Goal: Task Accomplishment & Management: Manage account settings

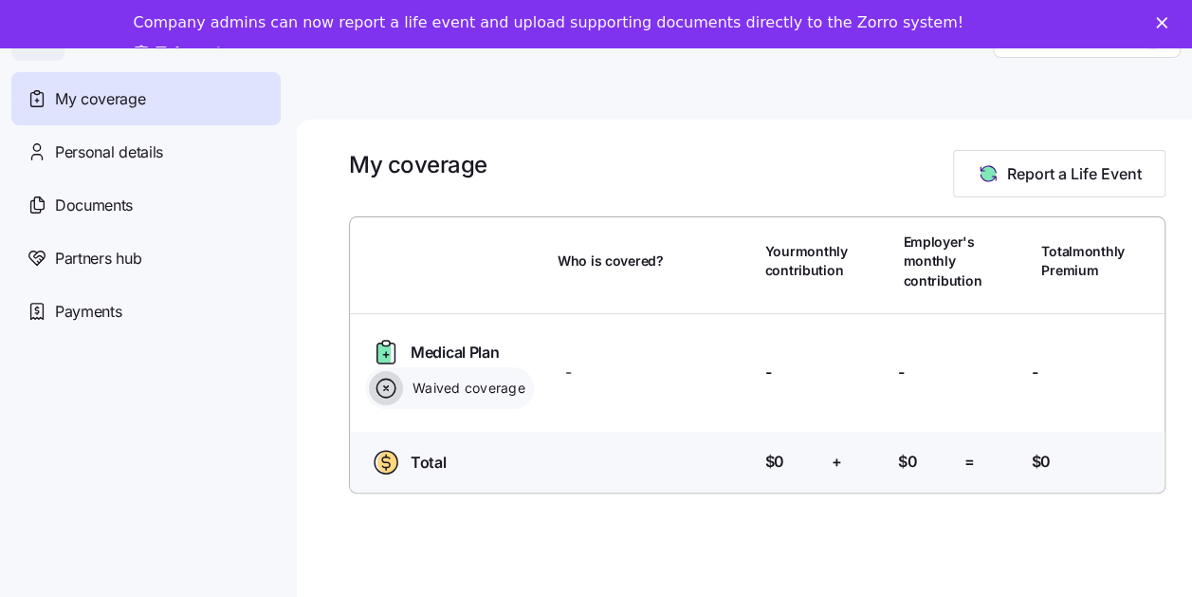
click at [1168, 21] on icon "Close" at bounding box center [1161, 22] width 11 height 11
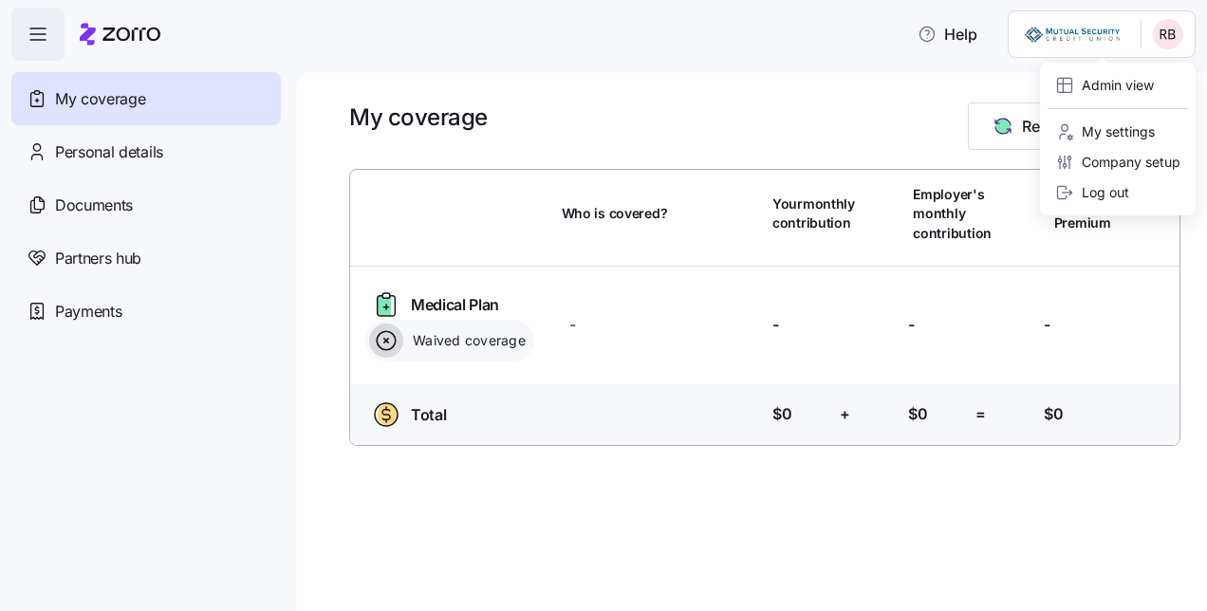
click at [1098, 27] on html "Help My coverage Personal details Documents Partners hub Payments My coverage R…" at bounding box center [603, 300] width 1207 height 600
click at [1095, 89] on div "Admin view" at bounding box center [1104, 85] width 99 height 21
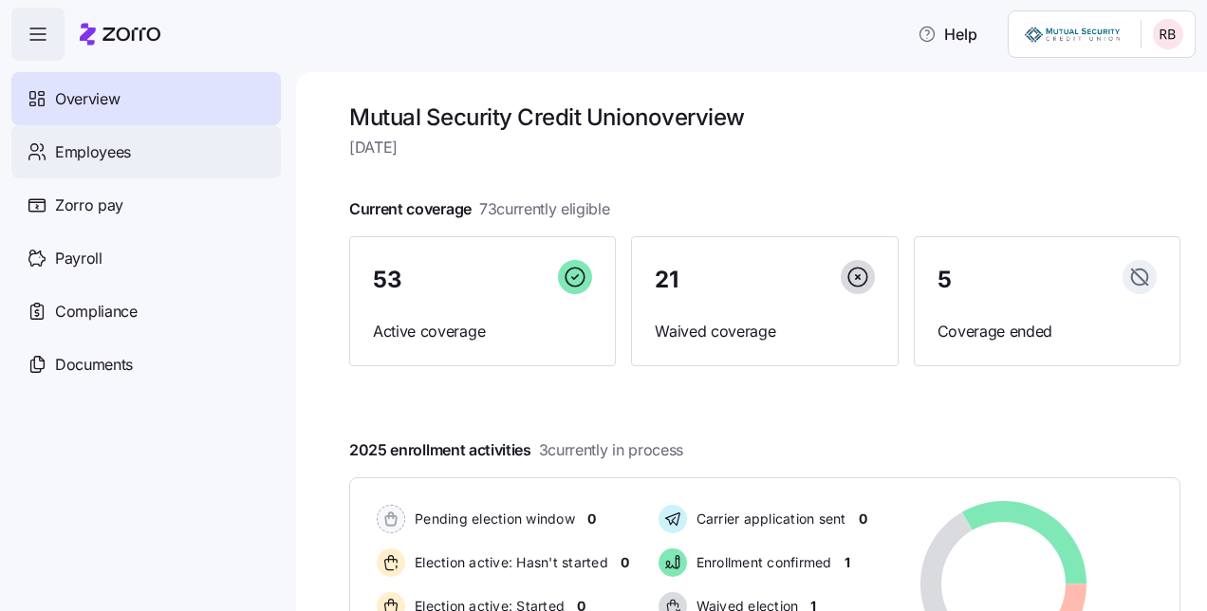
click at [108, 144] on span "Employees" at bounding box center [93, 152] width 76 height 24
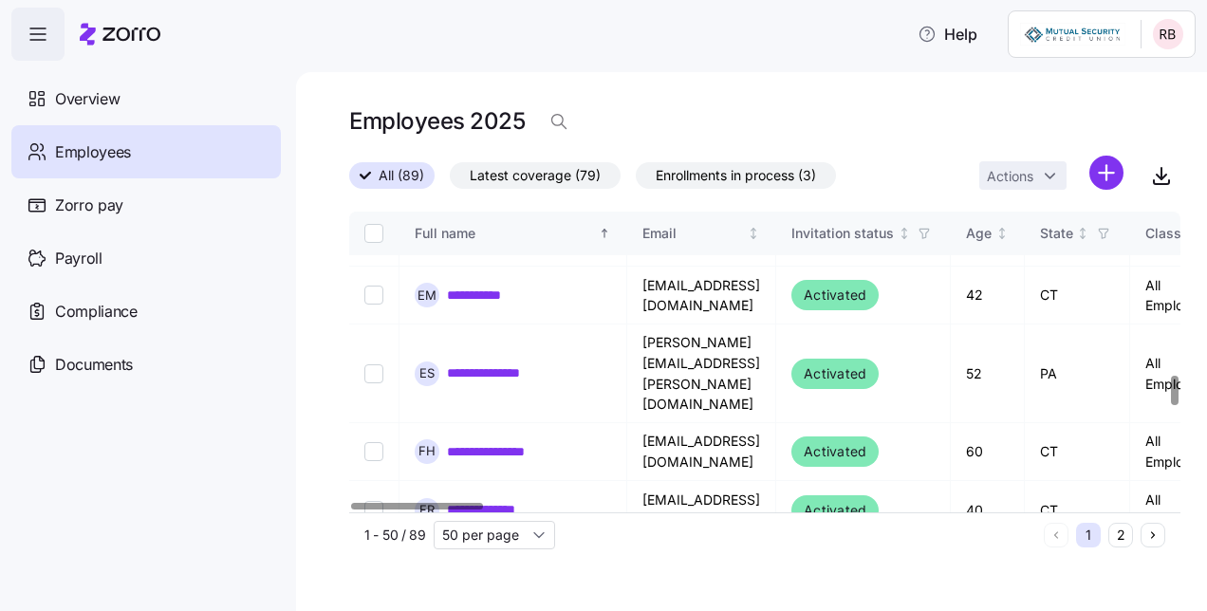
scroll to position [1676, 0]
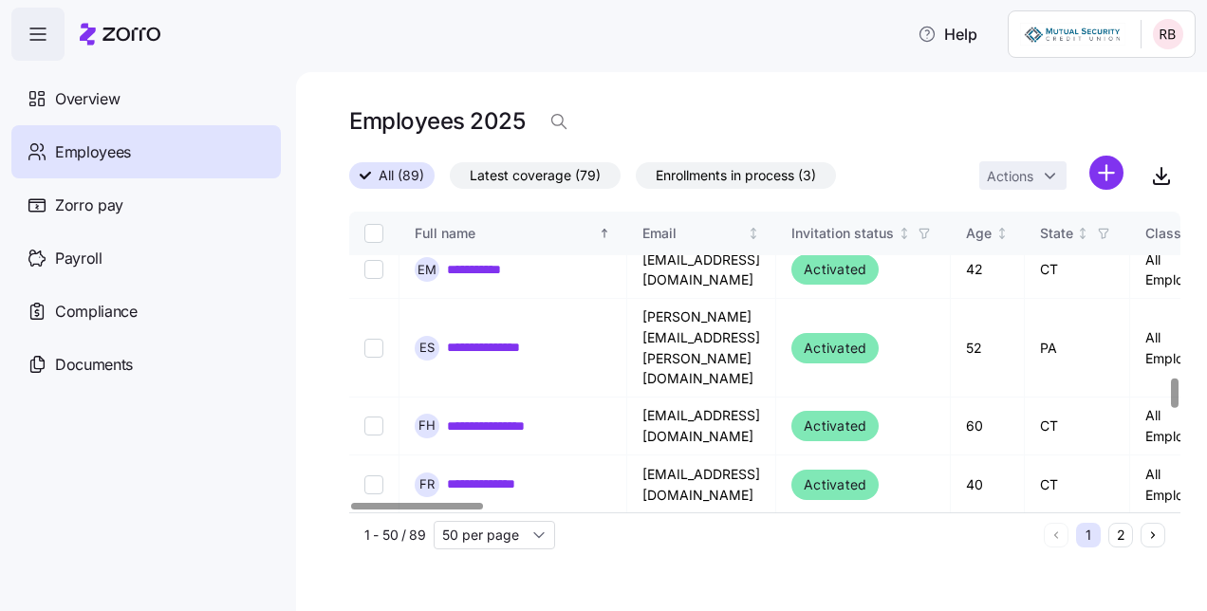
click at [1171, 399] on div at bounding box center [1174, 393] width 7 height 29
click at [496, 474] on link "**********" at bounding box center [490, 483] width 86 height 19
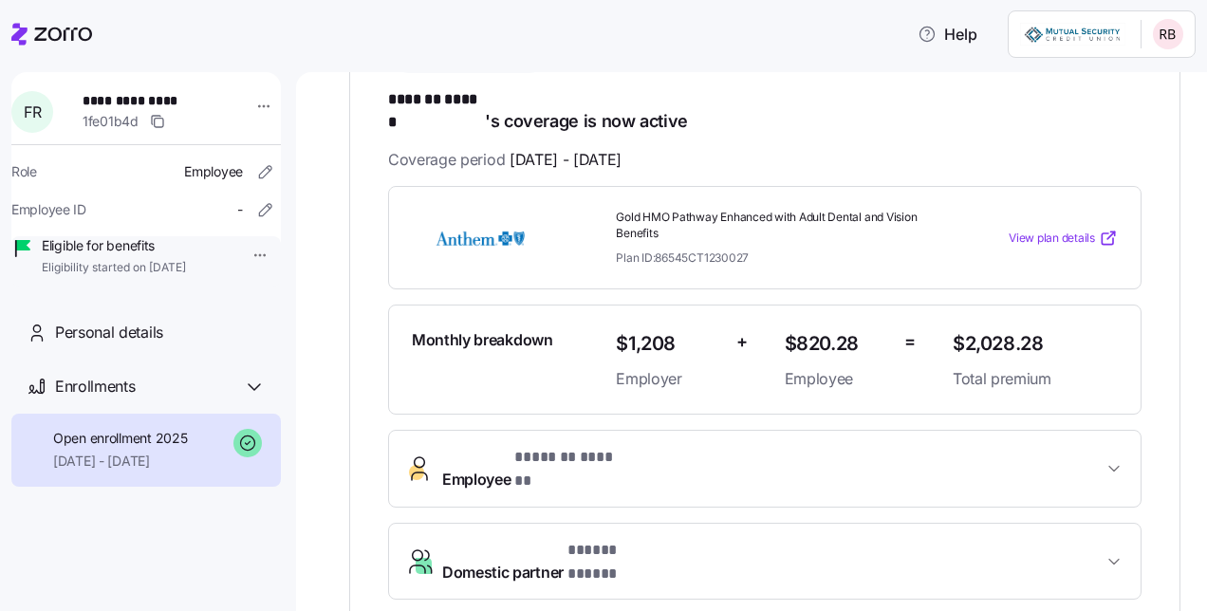
scroll to position [338, 0]
